Goal: Task Accomplishment & Management: Complete application form

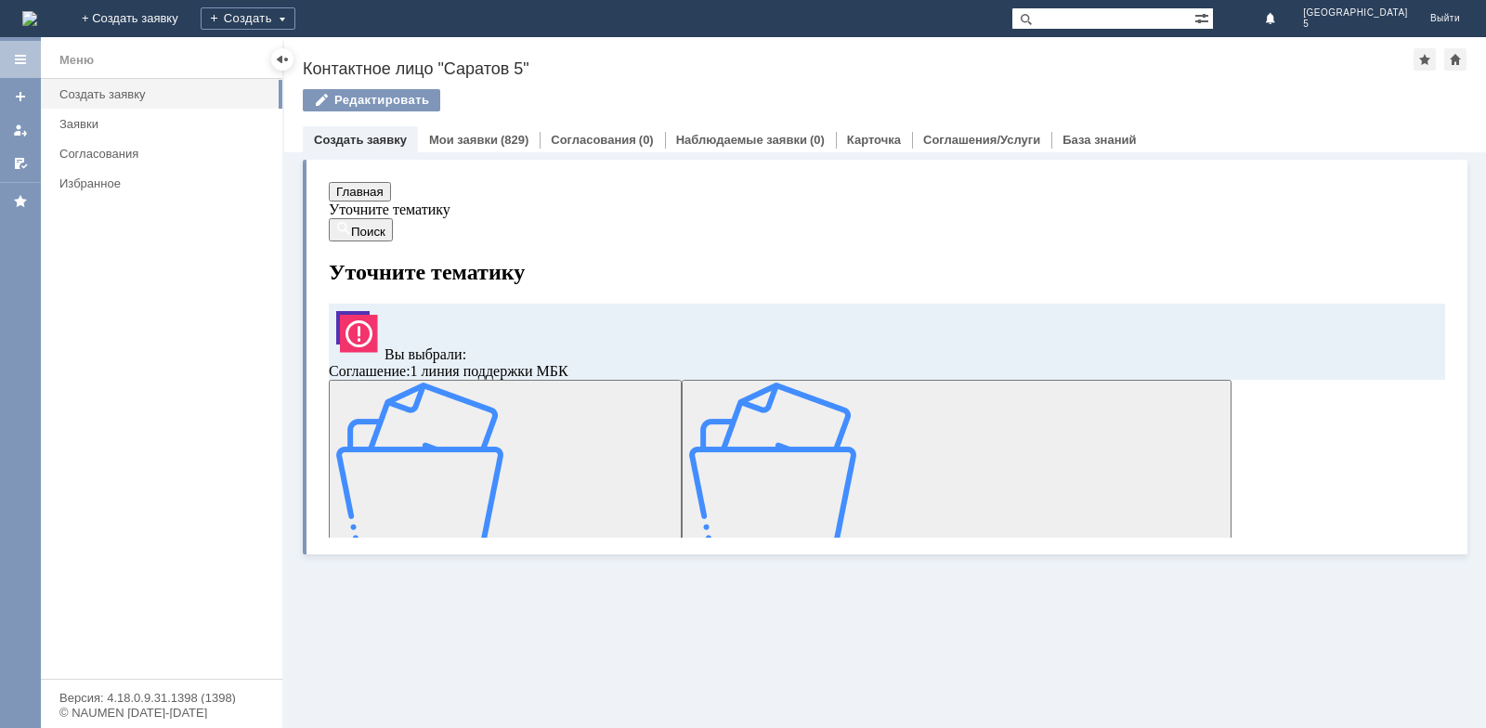
click at [474, 453] on img at bounding box center [419, 466] width 167 height 167
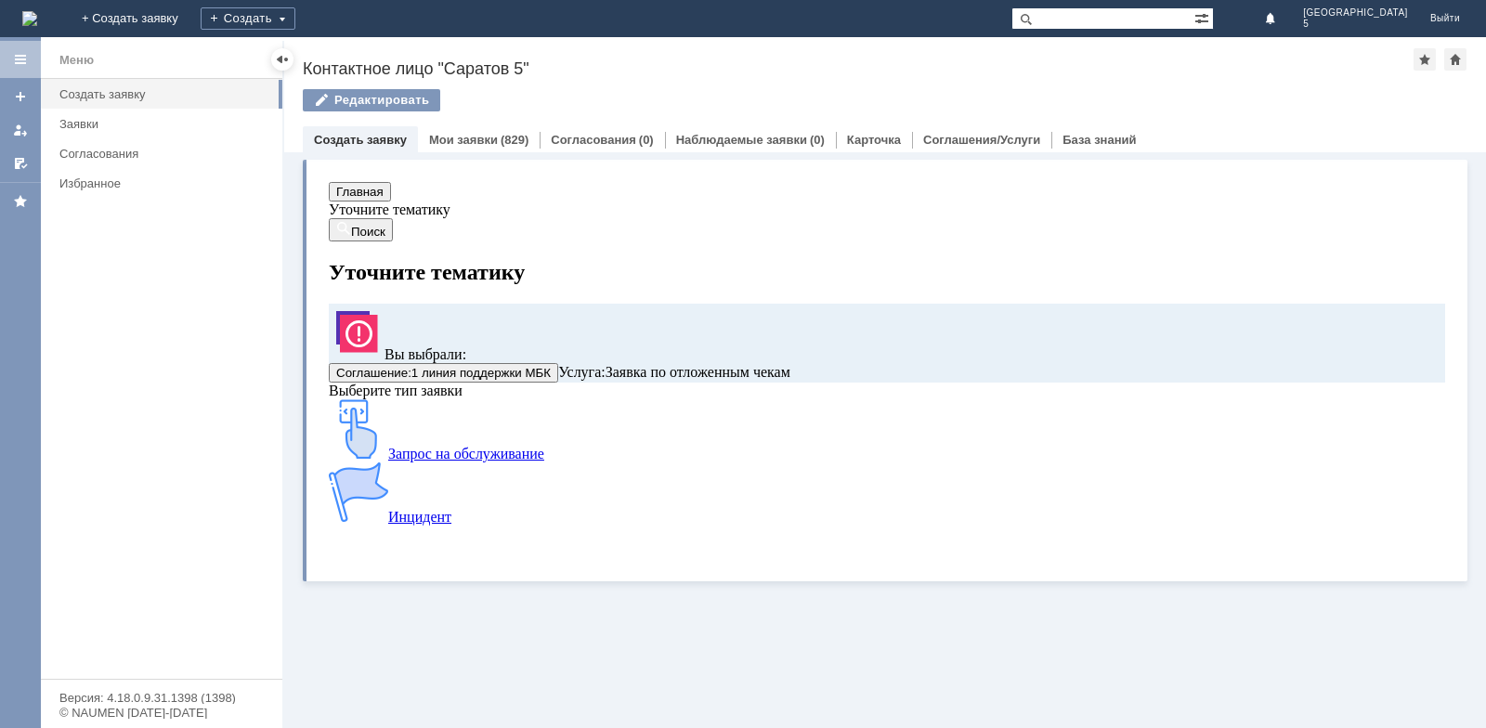
click at [388, 459] on img at bounding box center [358, 428] width 59 height 59
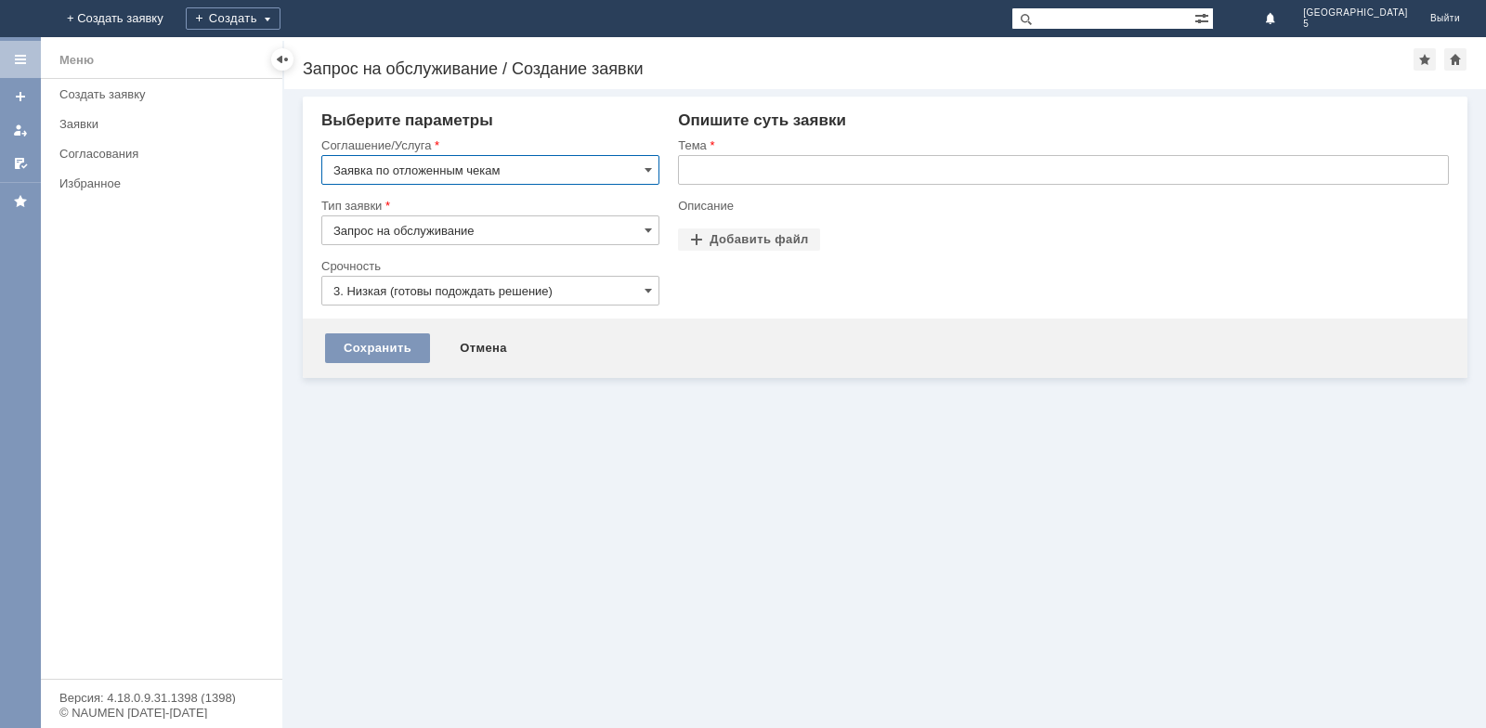
click at [713, 161] on input "text" at bounding box center [1063, 170] width 771 height 30
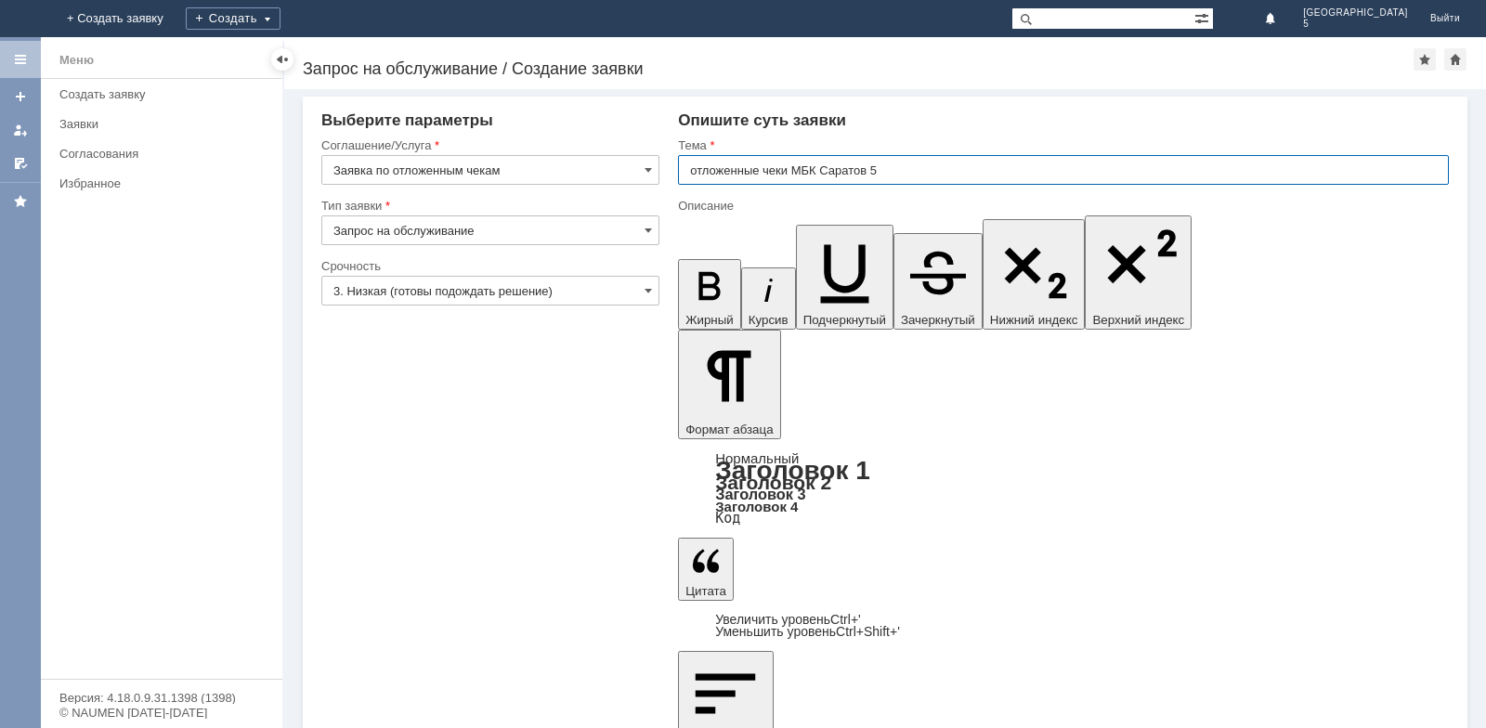
type input "отложенные чеки МБК Саратов 5"
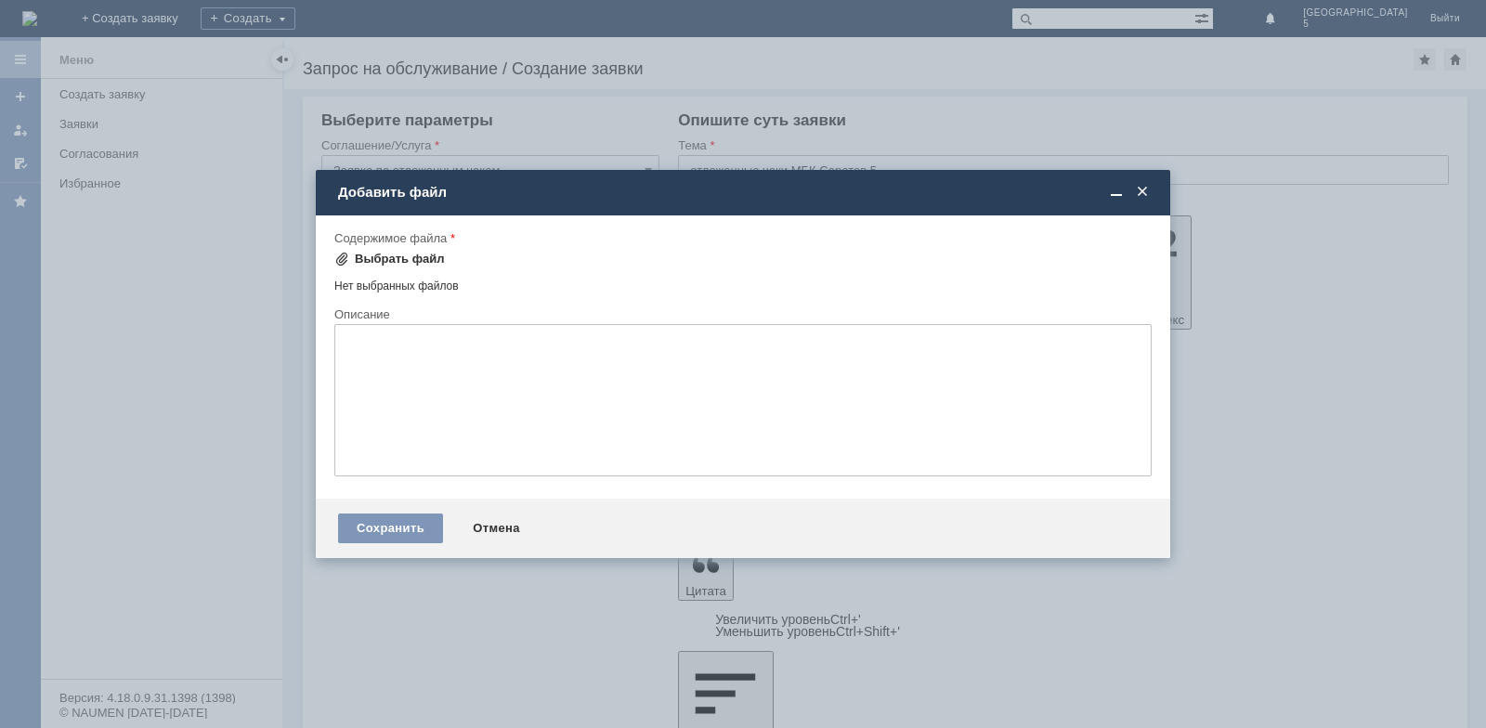
click at [372, 254] on div "Выбрать файл" at bounding box center [400, 259] width 90 height 15
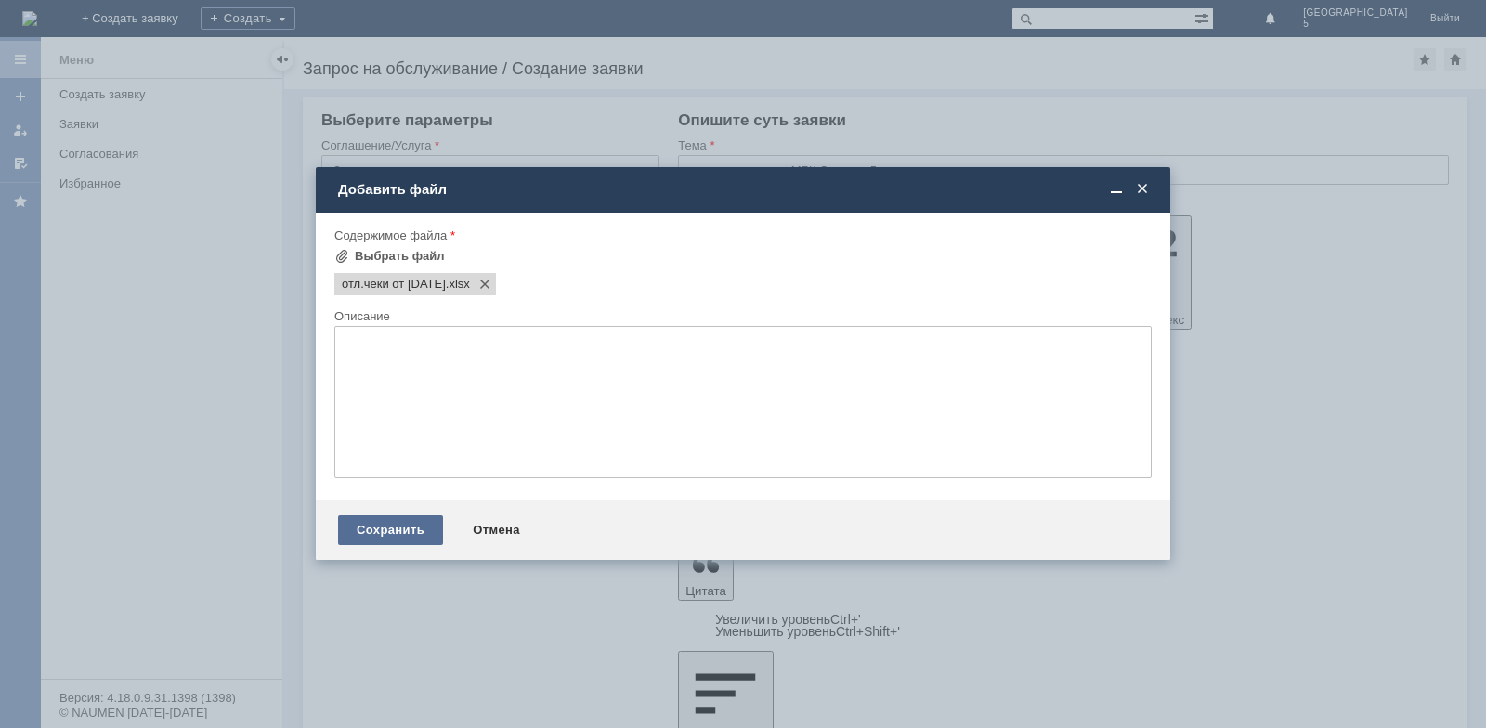
click at [393, 526] on div "Сохранить" at bounding box center [390, 530] width 105 height 30
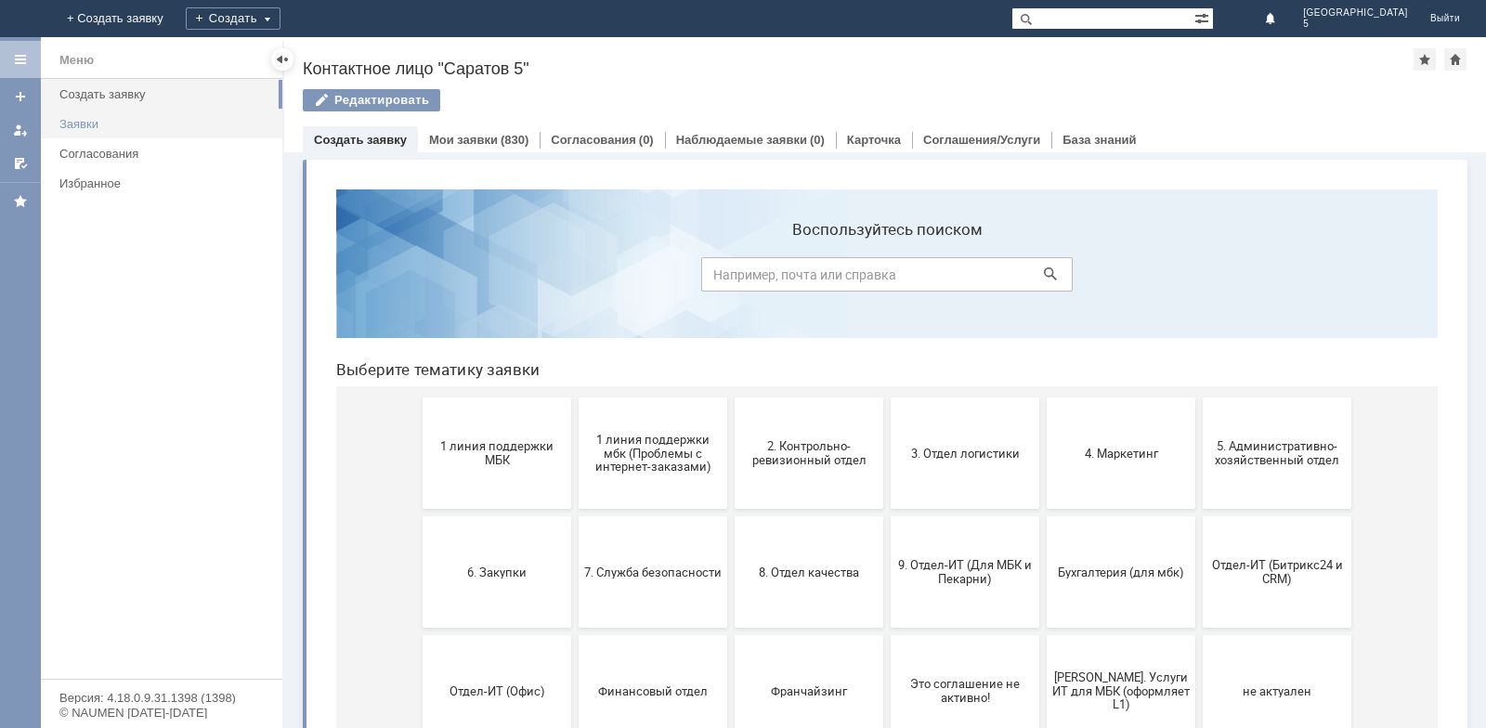
click at [120, 131] on link "Заявки" at bounding box center [165, 124] width 227 height 29
